Goal: Information Seeking & Learning: Learn about a topic

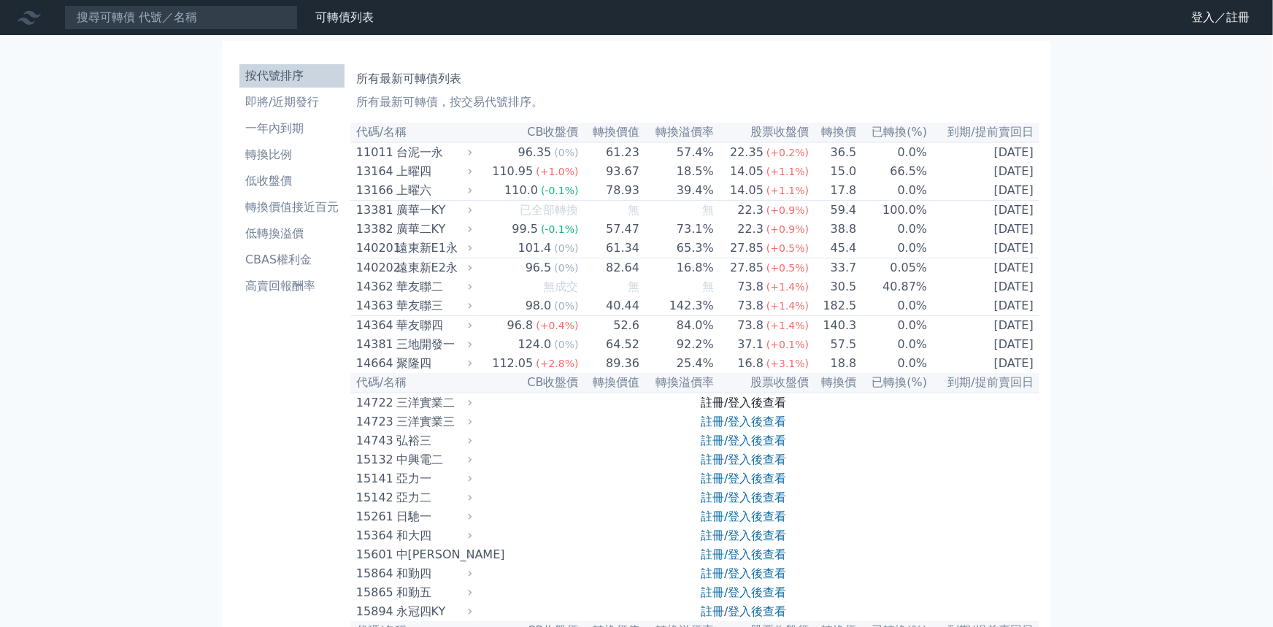
click at [734, 409] on link "註冊/登入後查看" at bounding box center [743, 403] width 85 height 14
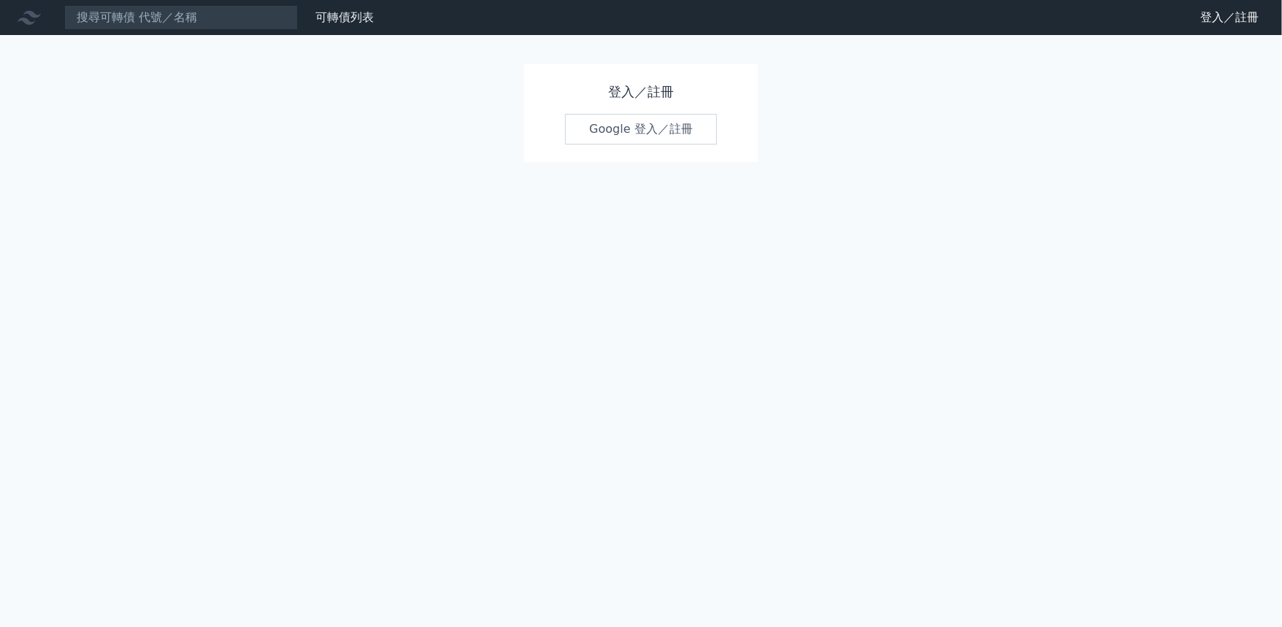
click at [650, 134] on link "Google 登入／註冊" at bounding box center [641, 129] width 152 height 31
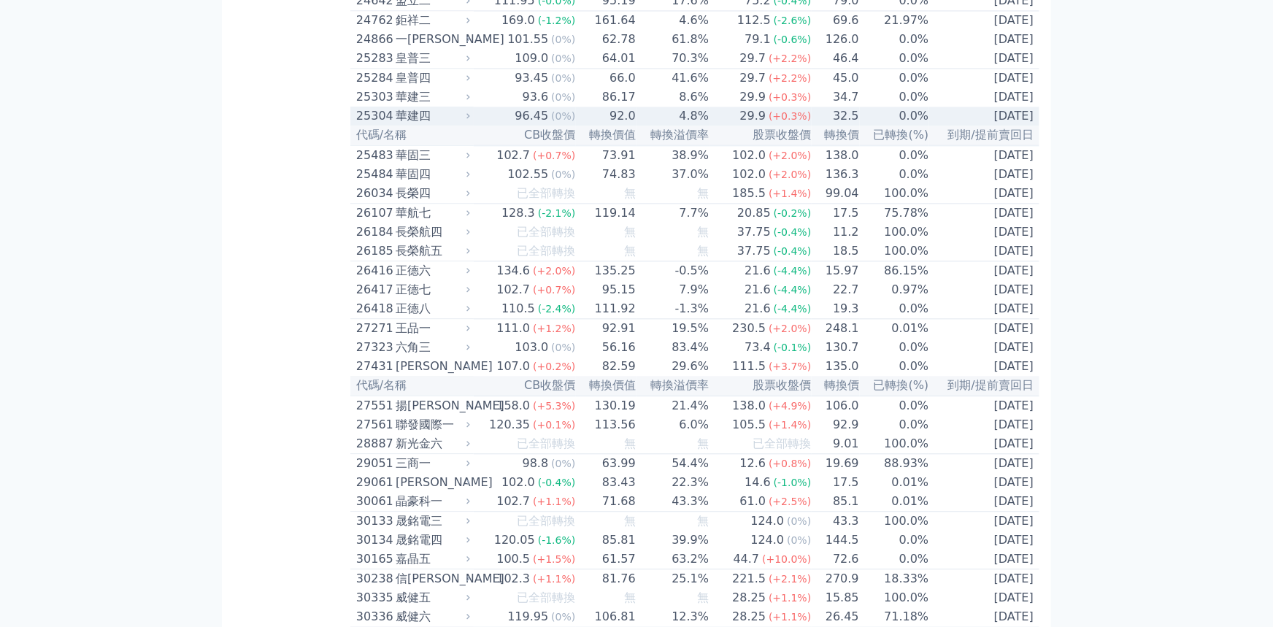
scroll to position [1460, 0]
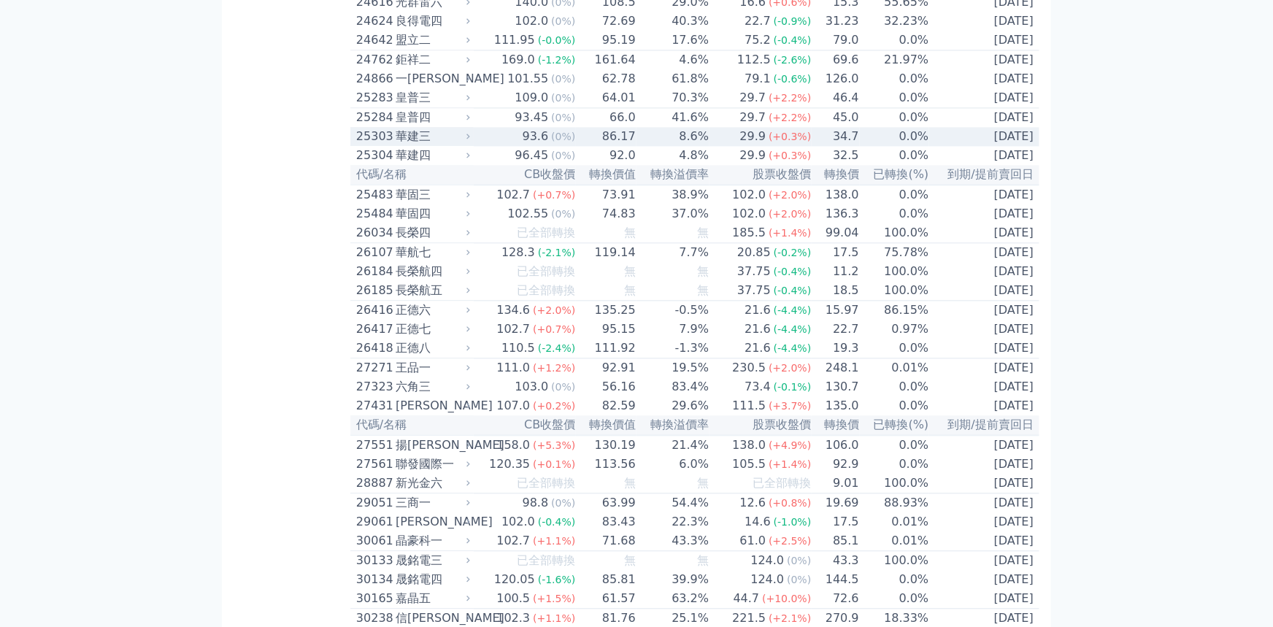
click at [494, 146] on td "93.6 (0%)" at bounding box center [525, 136] width 102 height 19
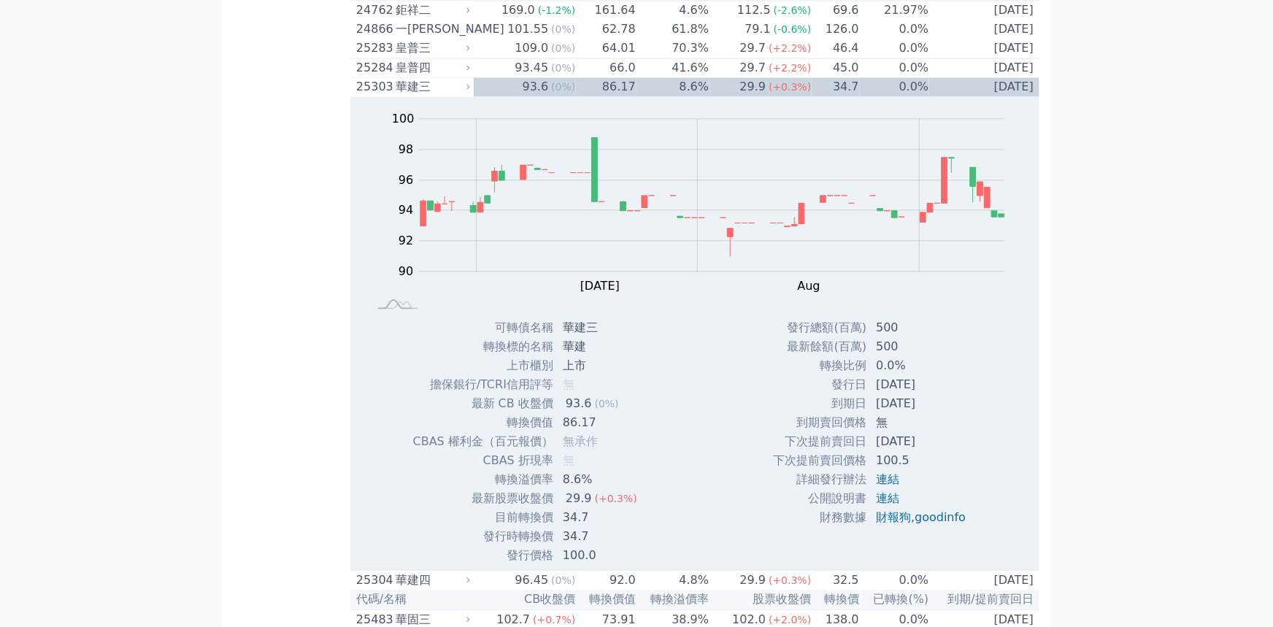
scroll to position [1401, 0]
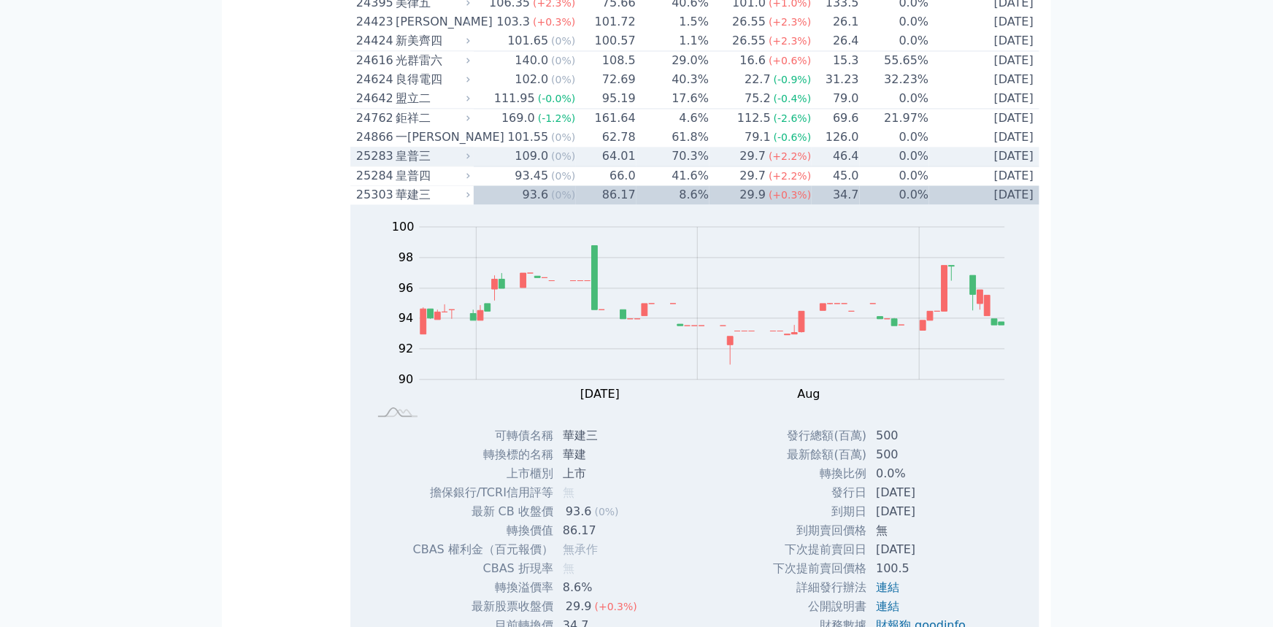
click at [432, 165] on div "皇普三" at bounding box center [432, 156] width 72 height 18
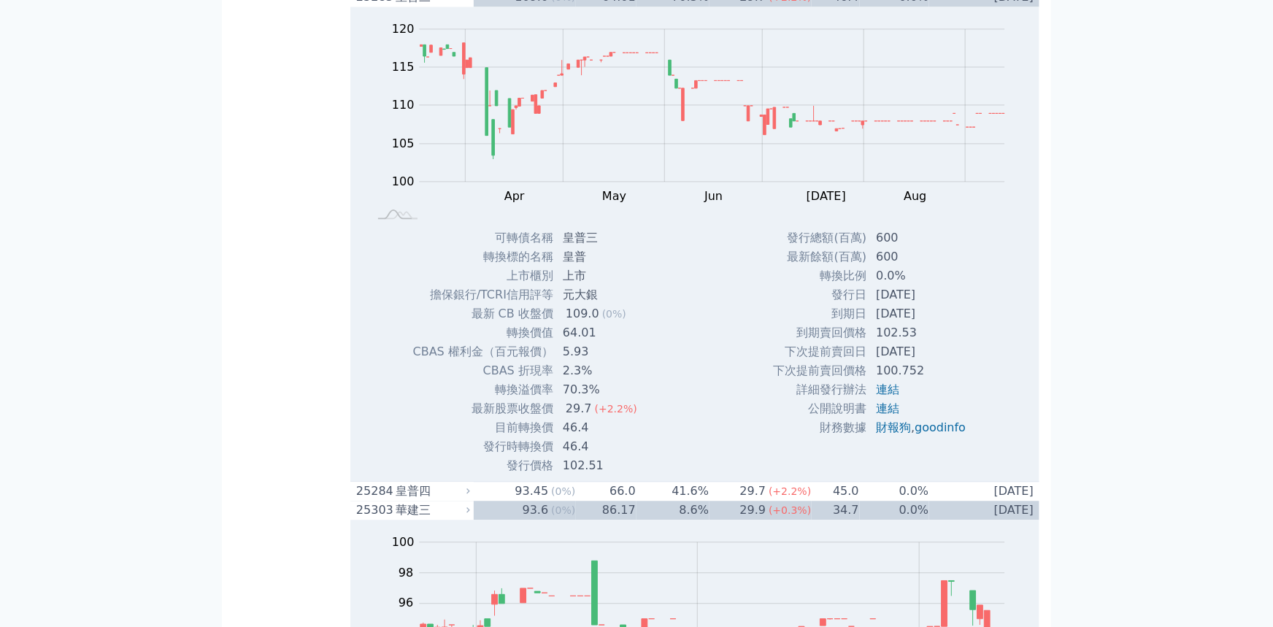
scroll to position [1576, 0]
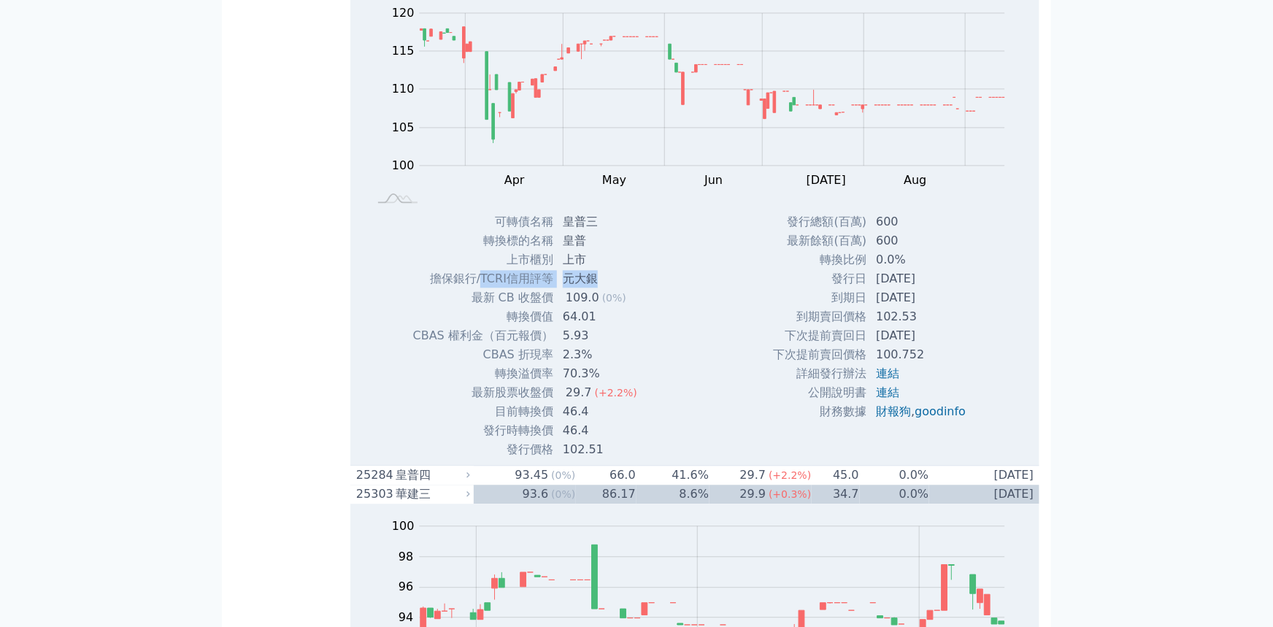
drag, startPoint x: 483, startPoint y: 388, endPoint x: 608, endPoint y: 382, distance: 124.9
click at [608, 288] on tr "擔保銀行/TCRI信用評等 元大銀" at bounding box center [530, 278] width 236 height 19
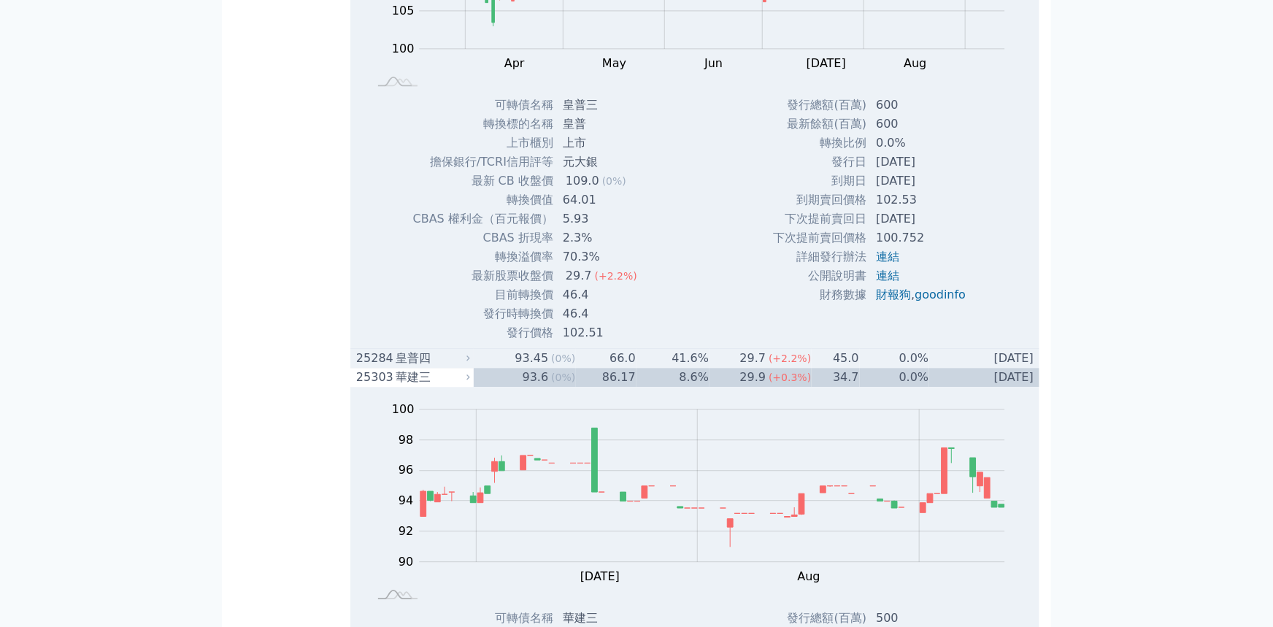
click at [446, 367] on div "皇普四" at bounding box center [432, 359] width 72 height 18
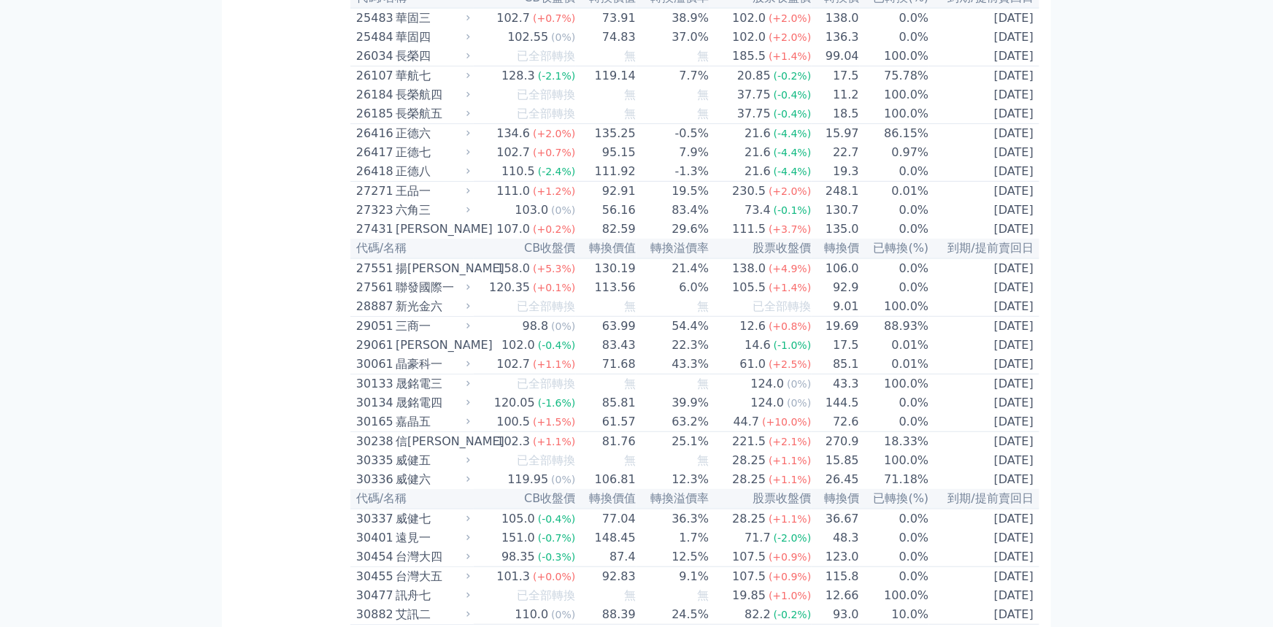
scroll to position [3094, 0]
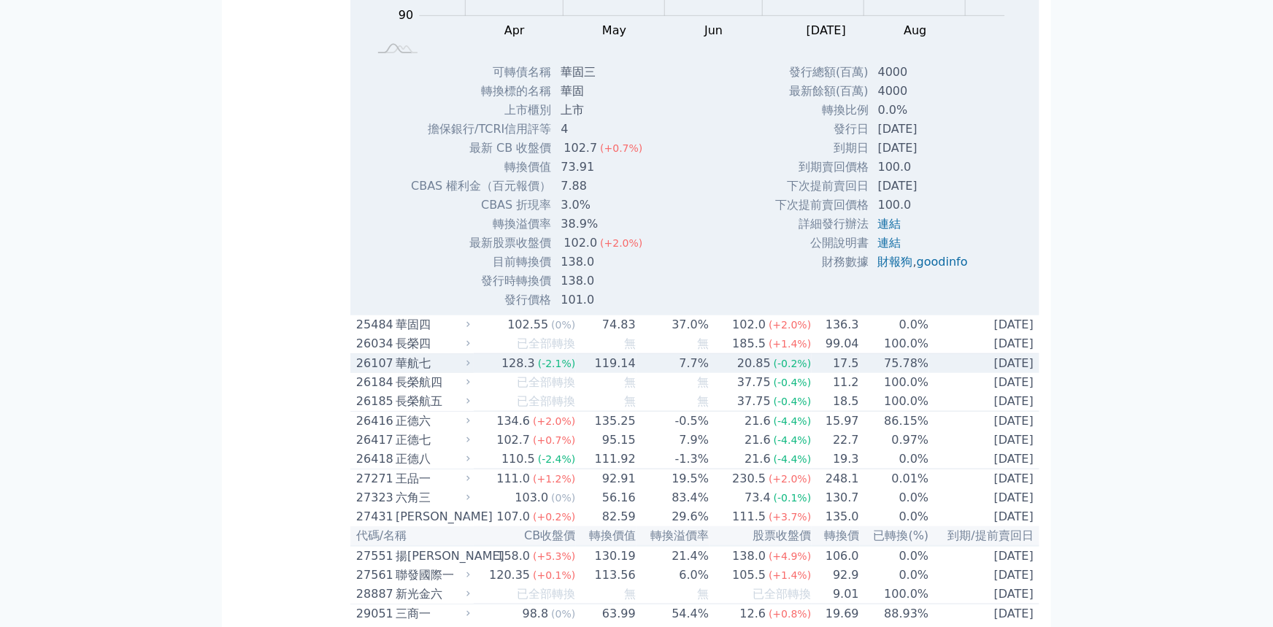
scroll to position [3386, 0]
